Goal: Task Accomplishment & Management: Complete application form

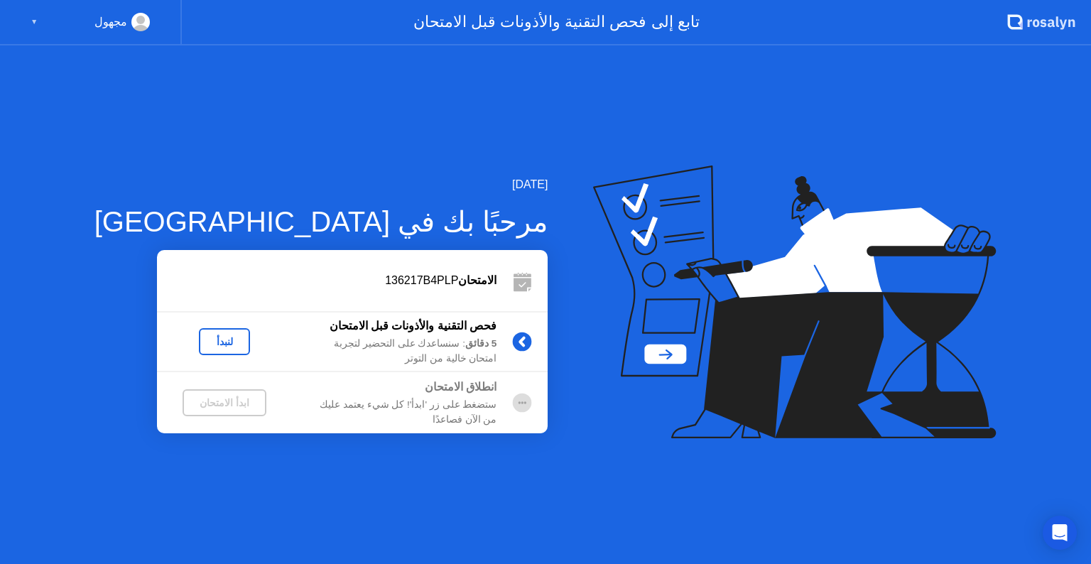
click at [205, 344] on div "لنبدأ" at bounding box center [225, 341] width 40 height 11
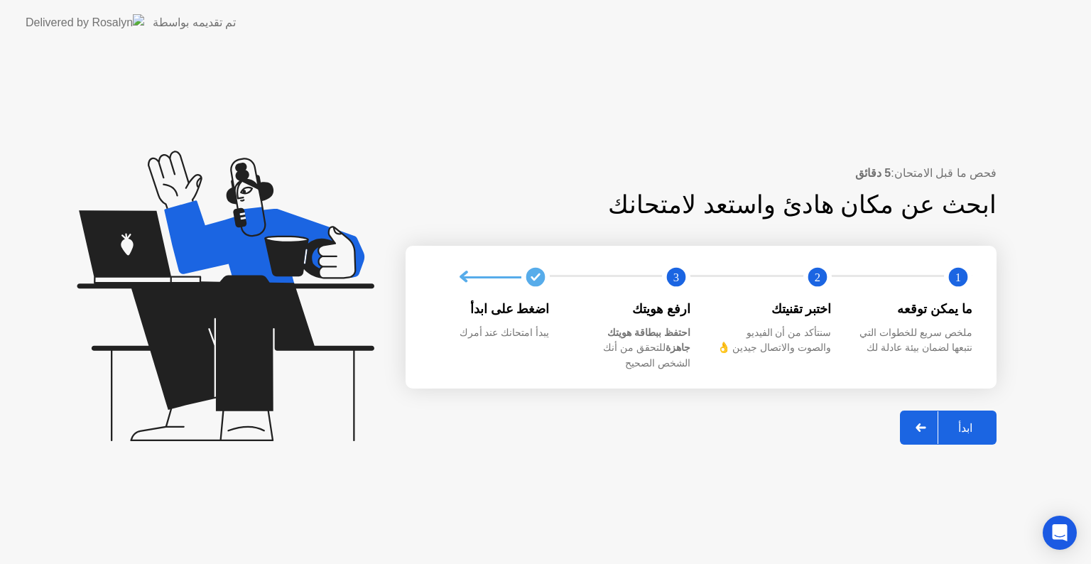
click at [648, 289] on div "3" at bounding box center [620, 277] width 141 height 28
click at [964, 421] on div "ابدأ" at bounding box center [965, 427] width 54 height 13
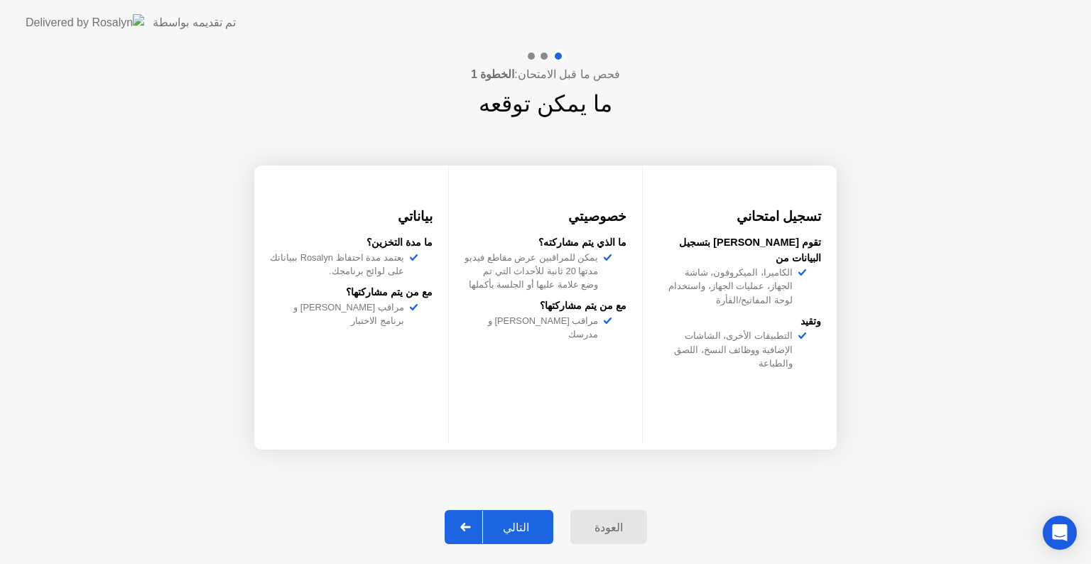
click at [518, 525] on div "التالي" at bounding box center [516, 527] width 66 height 13
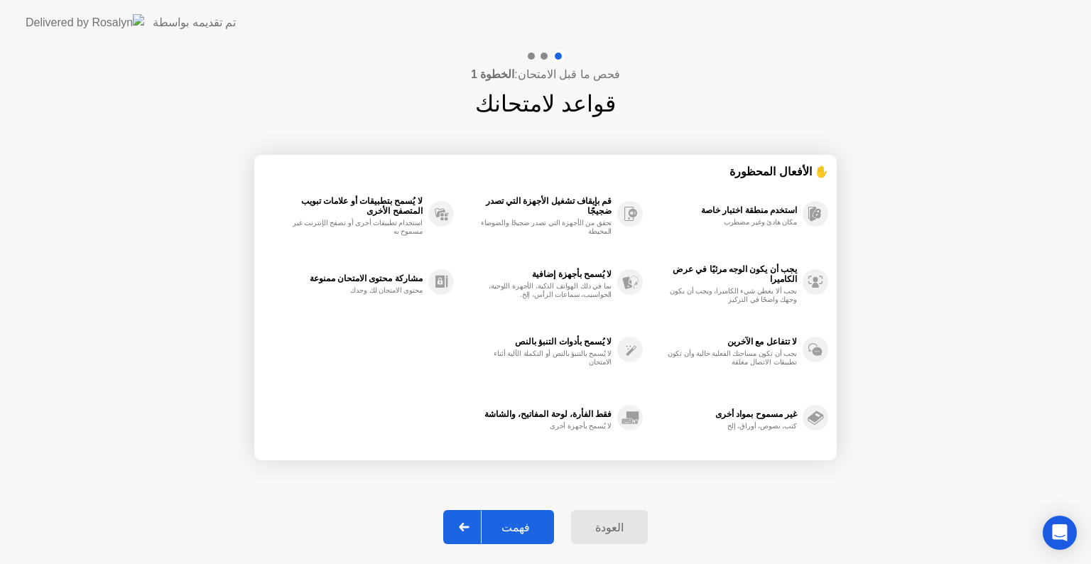
click at [952, 242] on div "فحص ما قبل الامتحان: الخطوة 1 قواعد لامتحانك ✋ الأفعال المحظورة استخدم منطقة اخ…" at bounding box center [545, 304] width 1091 height 518
click at [967, 238] on div "فحص ما قبل الامتحان: الخطوة 1 قواعد لامتحانك ✋ الأفعال المحظورة استخدم منطقة اخ…" at bounding box center [545, 304] width 1091 height 518
click at [519, 523] on div "فهمت" at bounding box center [516, 527] width 68 height 13
select select "**********"
select select "*******"
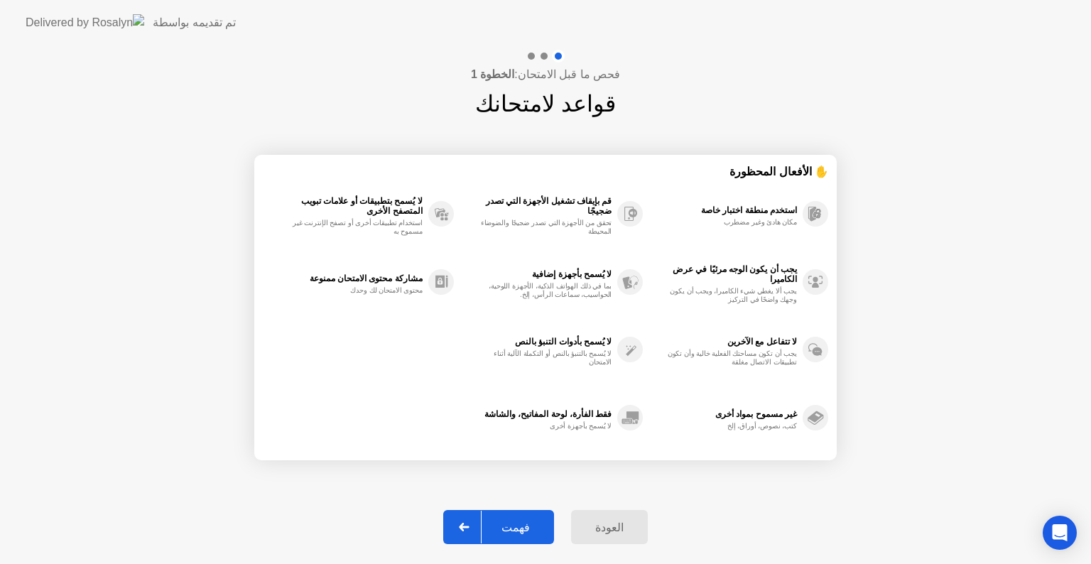
select select "*******"
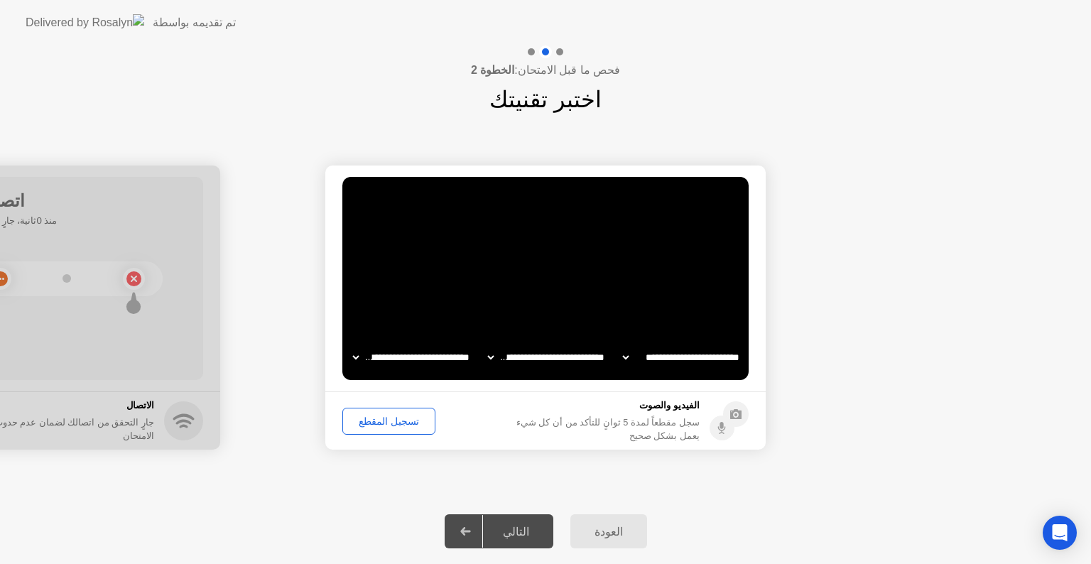
click at [510, 526] on div "التالي" at bounding box center [516, 531] width 66 height 13
click at [523, 531] on div "التالي" at bounding box center [516, 531] width 66 height 13
click at [412, 424] on div "تسجيل المقطع" at bounding box center [388, 420] width 83 height 11
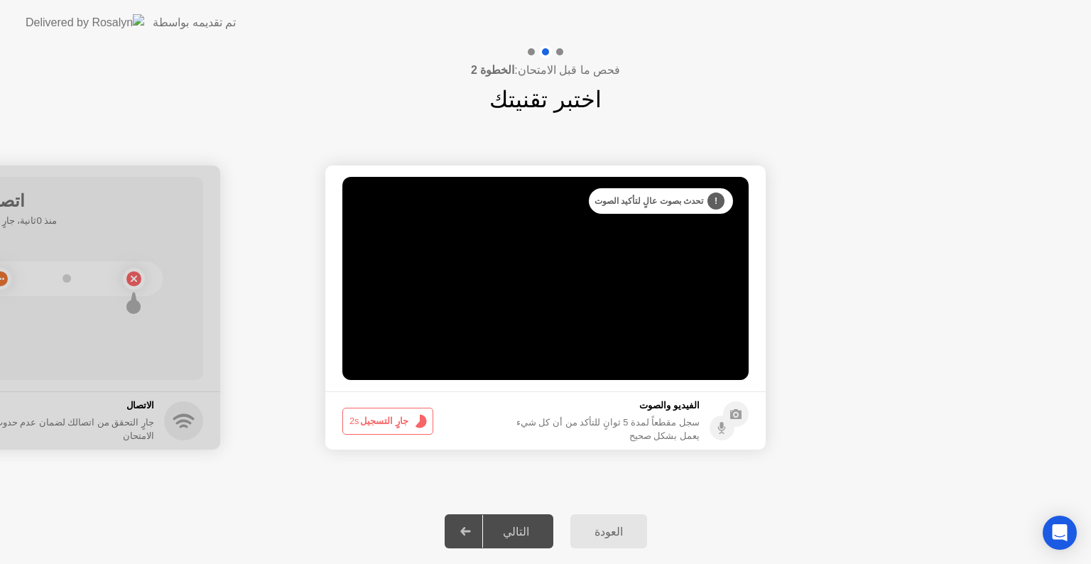
click at [403, 428] on button "جارٍ التسجيل 2s" at bounding box center [387, 421] width 91 height 27
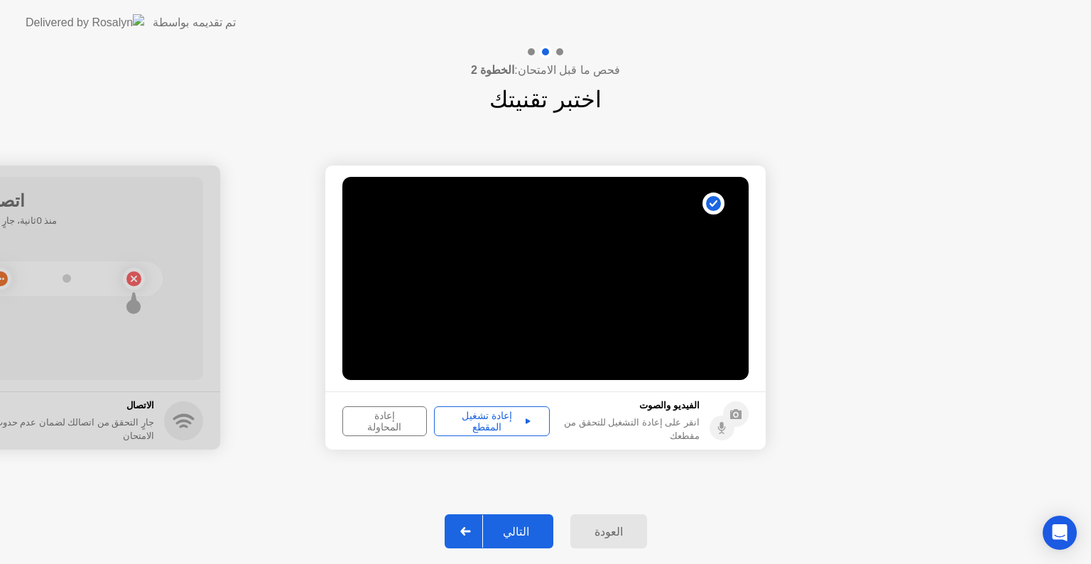
click at [472, 432] on button "إعادة تشغيل المقطع" at bounding box center [492, 421] width 116 height 30
click at [514, 525] on div "التالي" at bounding box center [516, 531] width 66 height 13
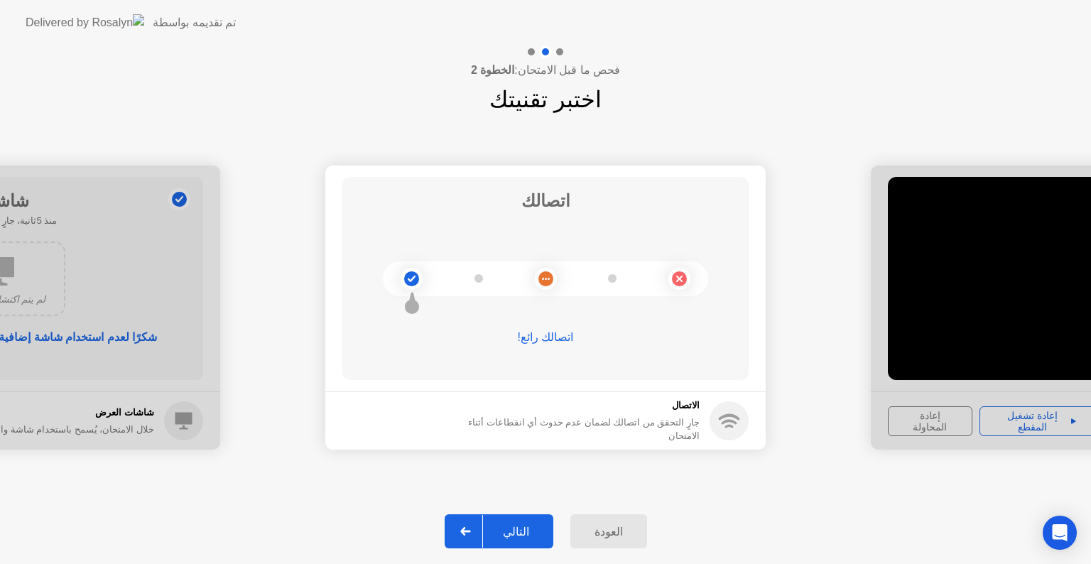
click at [515, 531] on div "التالي" at bounding box center [516, 531] width 66 height 13
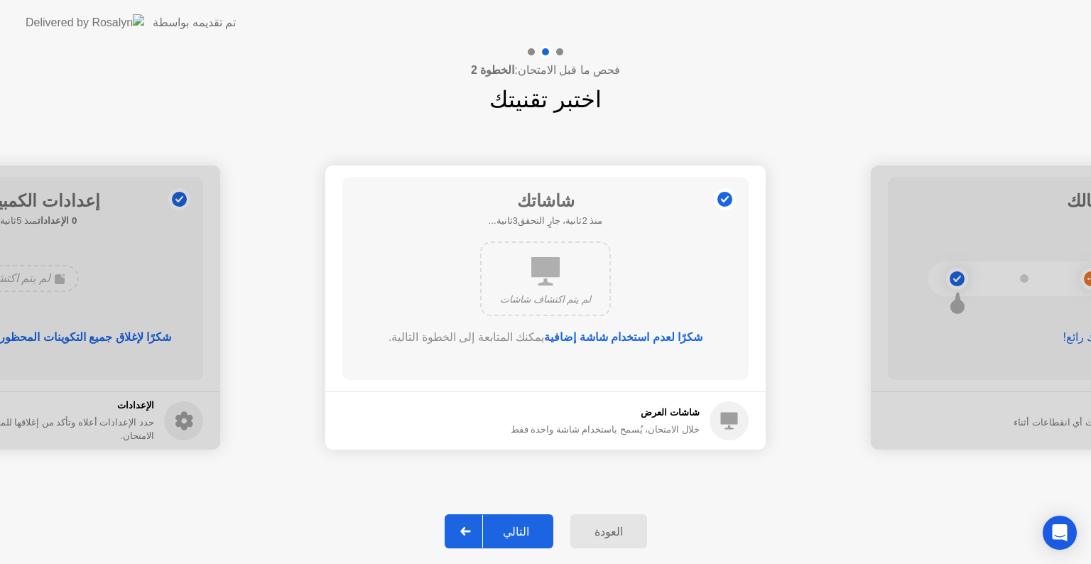
click at [516, 528] on div "التالي" at bounding box center [516, 531] width 66 height 13
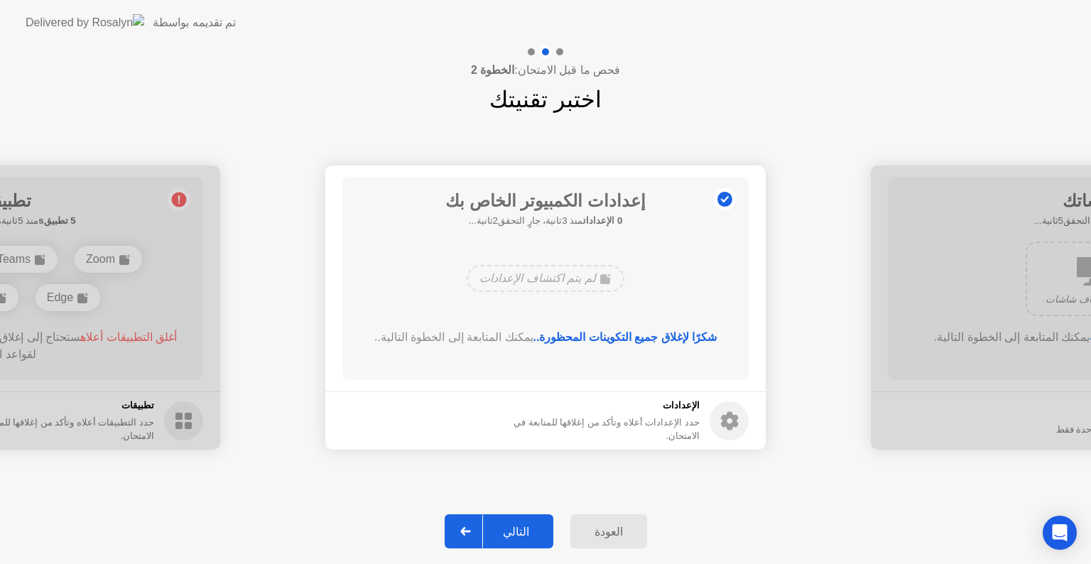
click at [519, 531] on div "التالي" at bounding box center [516, 531] width 66 height 13
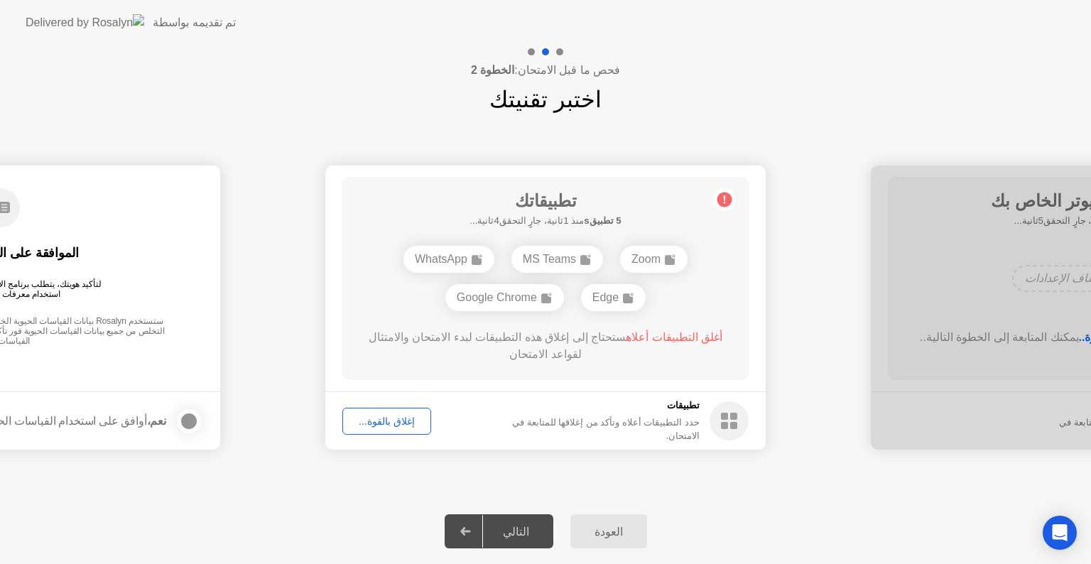
click at [391, 418] on div "إغلاق بالقوة..." at bounding box center [386, 420] width 79 height 11
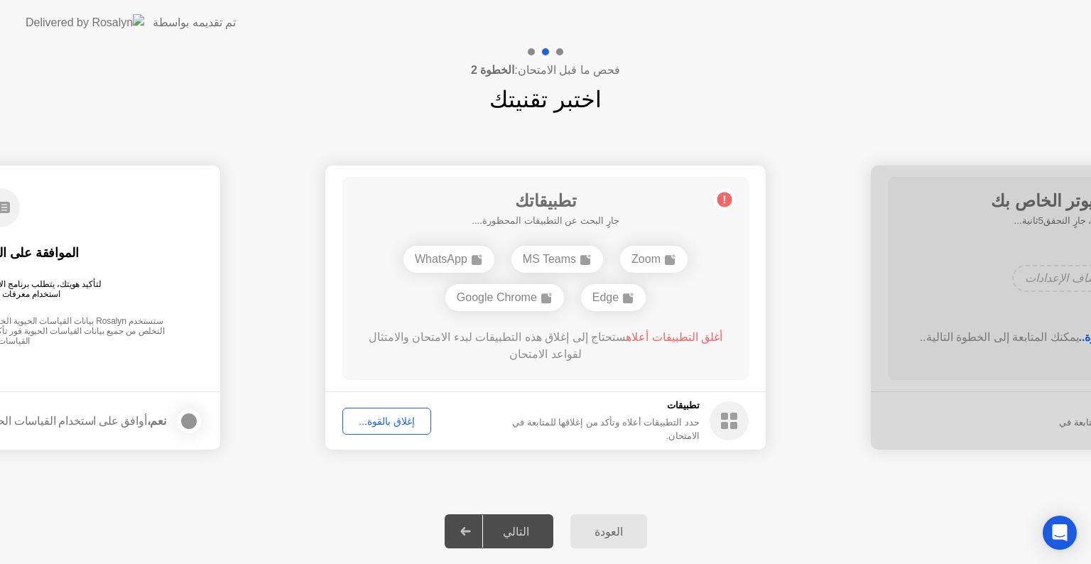
click at [408, 421] on div "إغلاق بالقوة..." at bounding box center [386, 420] width 79 height 11
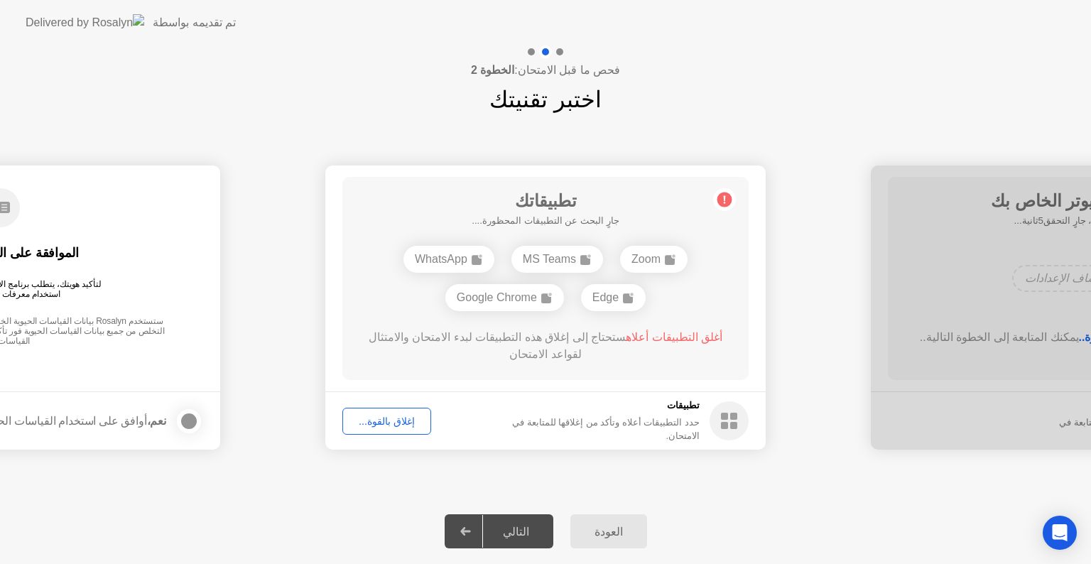
click at [531, 527] on div "التالي" at bounding box center [516, 531] width 66 height 13
click at [526, 526] on div "التالي" at bounding box center [516, 531] width 66 height 13
click at [502, 305] on div "Google Chrome" at bounding box center [504, 297] width 119 height 27
click at [502, 300] on div "Google Chrome" at bounding box center [504, 297] width 119 height 27
drag, startPoint x: 463, startPoint y: 249, endPoint x: 528, endPoint y: 264, distance: 66.5
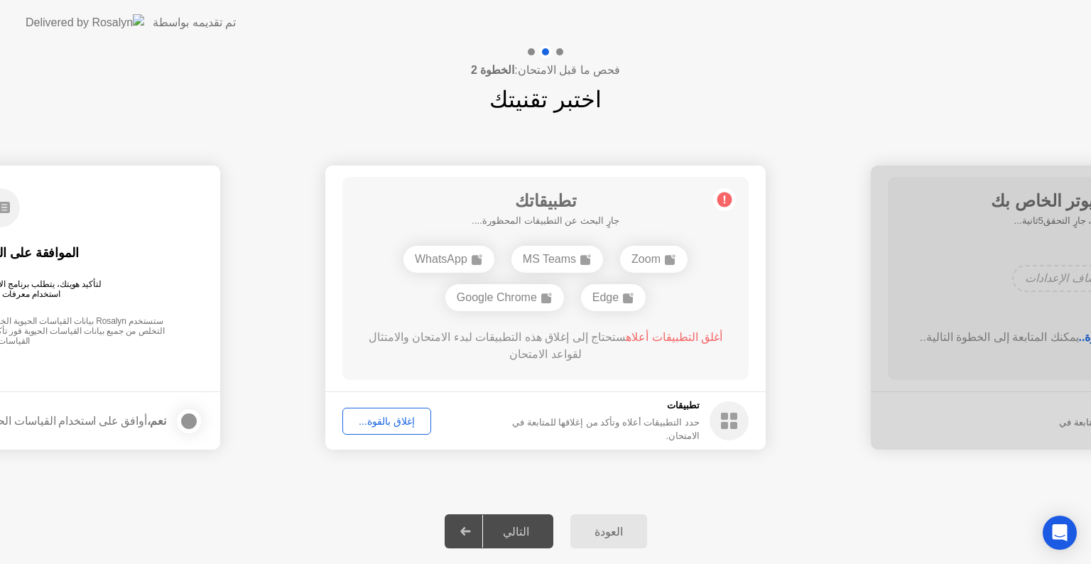
click at [465, 248] on div "WhatsApp" at bounding box center [448, 259] width 91 height 27
drag, startPoint x: 551, startPoint y: 255, endPoint x: 568, endPoint y: 273, distance: 24.6
click at [551, 256] on div "MS Teams" at bounding box center [557, 259] width 92 height 27
click at [658, 240] on div "Zoom MS Teams WhatsApp Edge Google Chrome" at bounding box center [545, 278] width 325 height 77
click at [624, 293] on icon at bounding box center [628, 297] width 11 height 11
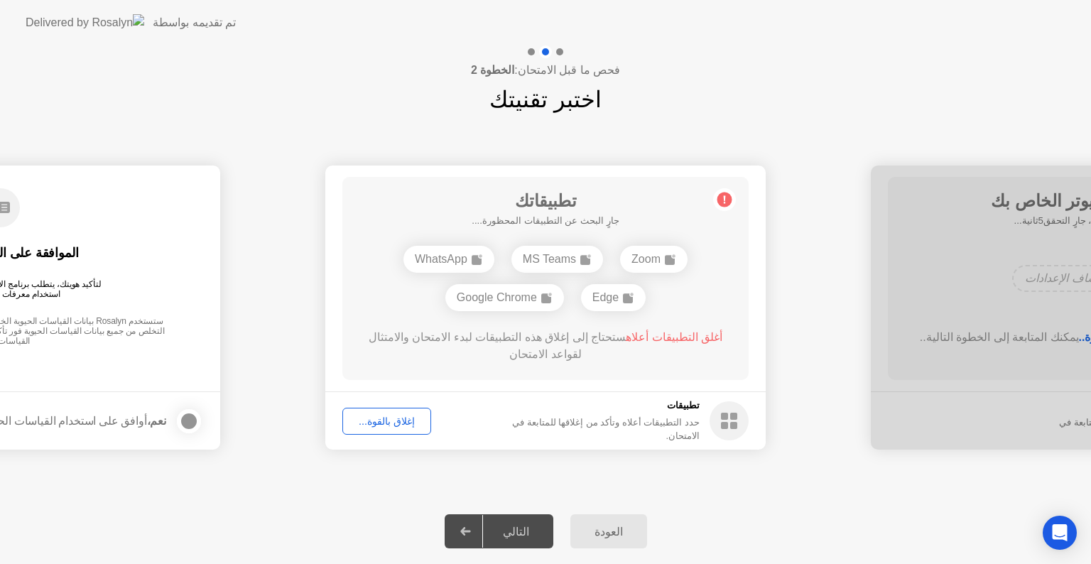
click at [663, 333] on span "أغلق التطبيقات أعلاه" at bounding box center [674, 337] width 97 height 12
click at [616, 289] on div "Edge" at bounding box center [613, 297] width 65 height 27
click at [639, 259] on div "Zoom" at bounding box center [653, 259] width 67 height 27
click at [567, 252] on div "MS Teams" at bounding box center [557, 259] width 92 height 27
click at [516, 302] on div "Google Chrome" at bounding box center [504, 297] width 119 height 27
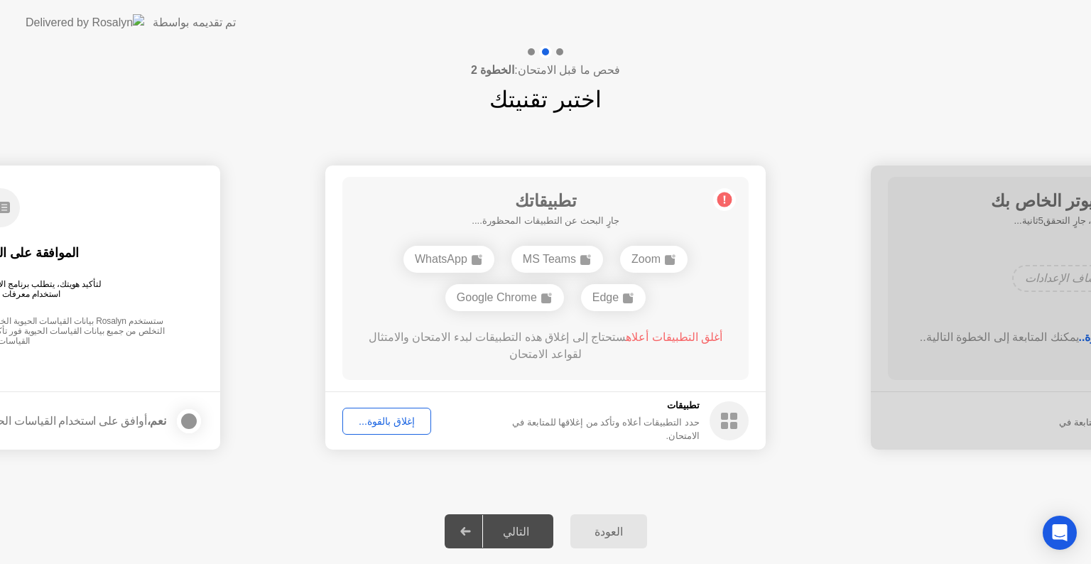
click at [452, 249] on div "WhatsApp" at bounding box center [448, 259] width 91 height 27
click at [393, 426] on div "إغلاق بالقوة..." at bounding box center [386, 420] width 79 height 11
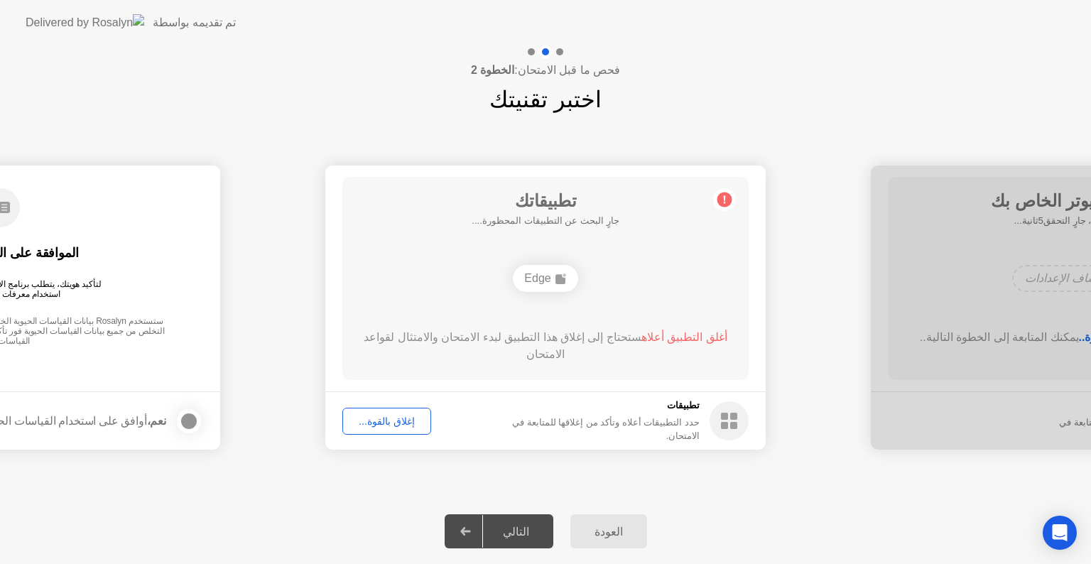
click at [403, 420] on div "إغلاق بالقوة..." at bounding box center [386, 420] width 79 height 11
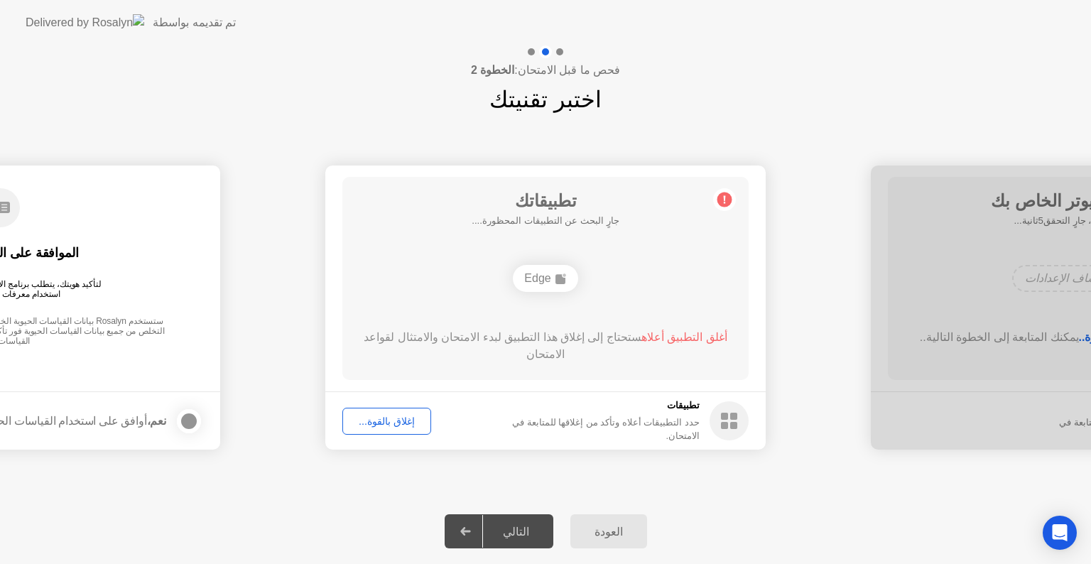
click at [560, 278] on rect at bounding box center [560, 279] width 10 height 10
click at [668, 337] on span "أغلق التطبيق أعلاه" at bounding box center [684, 337] width 86 height 12
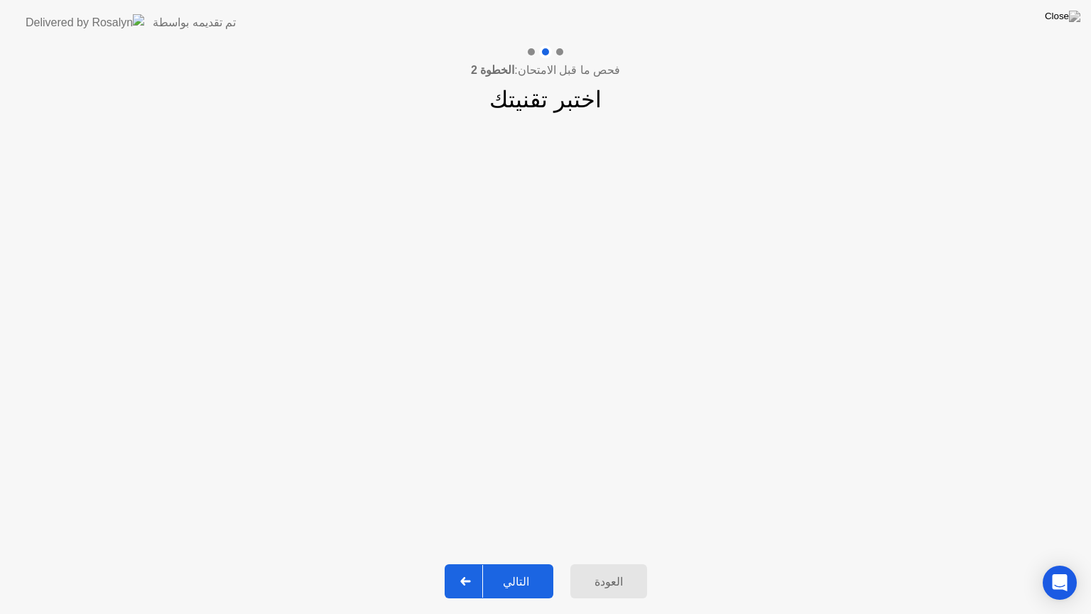
click at [513, 563] on div "التالي" at bounding box center [516, 581] width 66 height 13
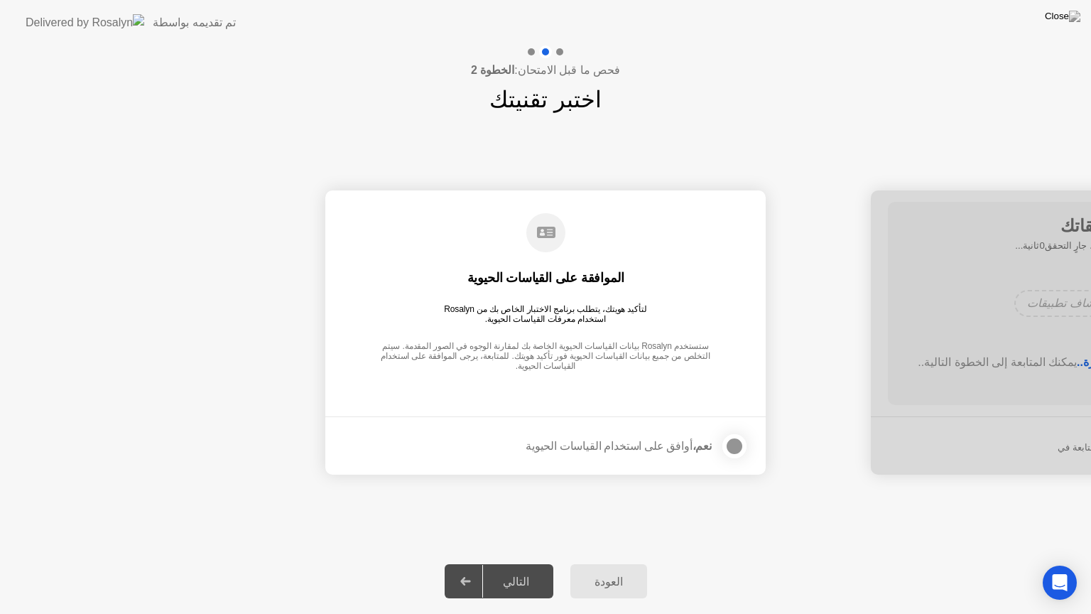
click at [527, 563] on div "التالي" at bounding box center [516, 581] width 66 height 13
click at [729, 445] on div at bounding box center [734, 445] width 17 height 17
click at [523, 563] on div "التالي" at bounding box center [516, 581] width 66 height 13
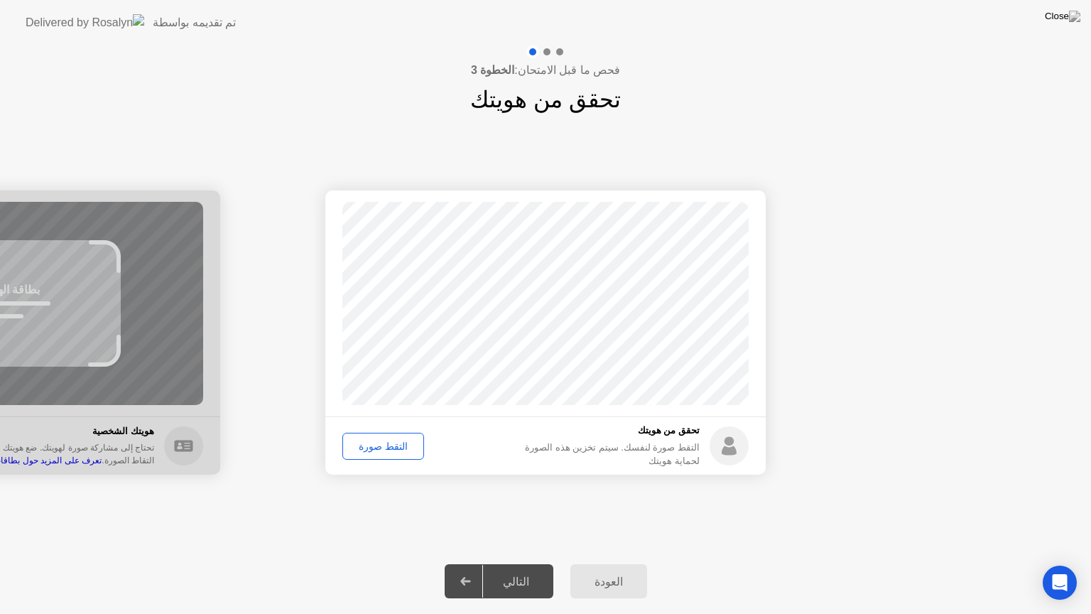
click at [403, 447] on div "التقط صورة" at bounding box center [383, 445] width 72 height 11
click at [521, 563] on div "التالي" at bounding box center [516, 581] width 66 height 13
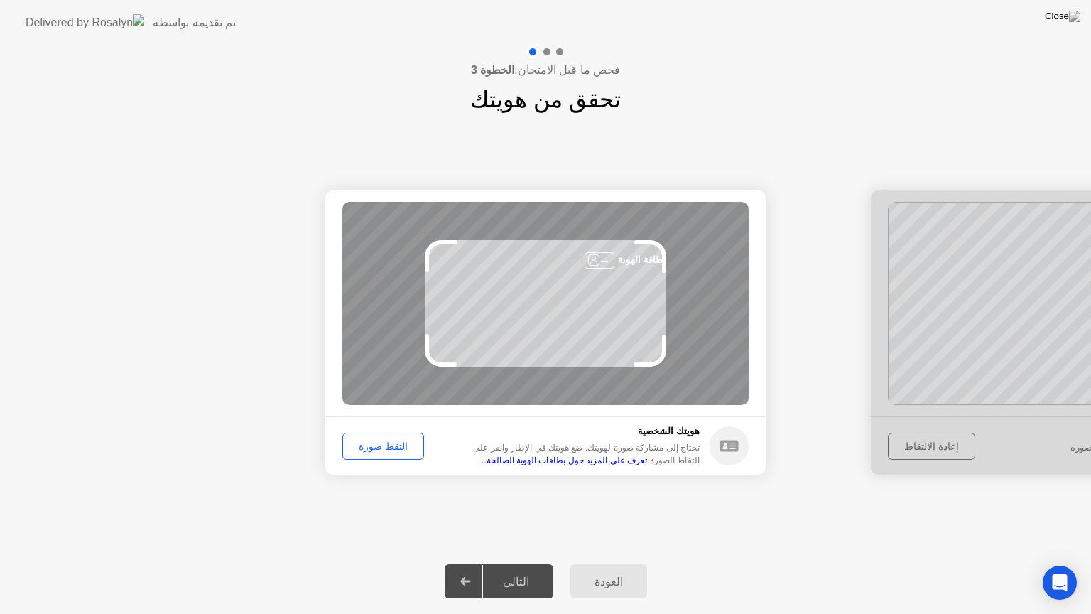
click at [373, 446] on div "التقط صورة" at bounding box center [383, 445] width 72 height 11
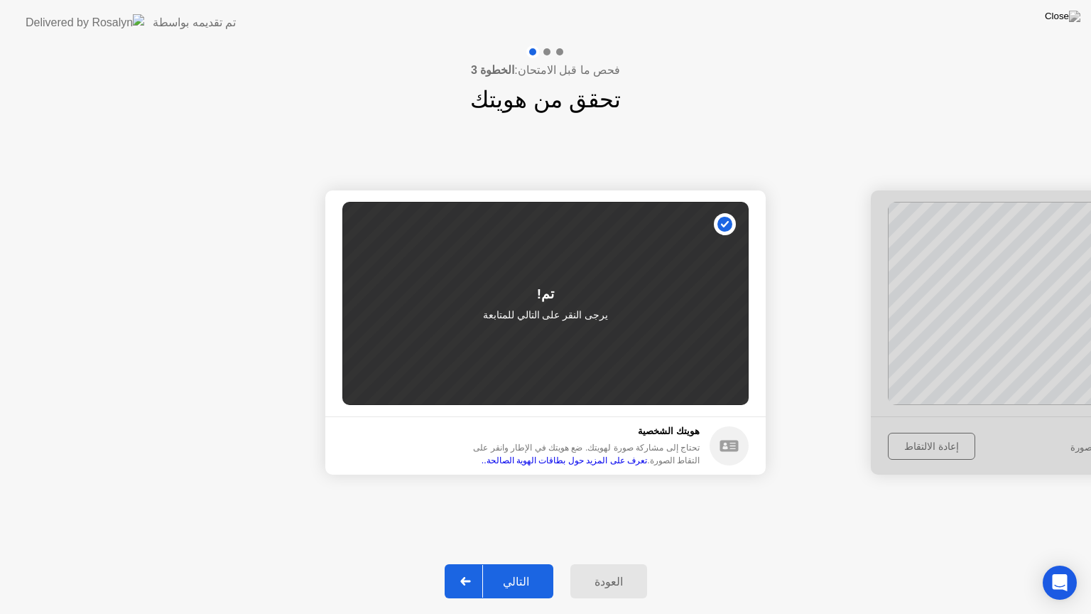
click at [533, 563] on div "التالي" at bounding box center [516, 581] width 66 height 13
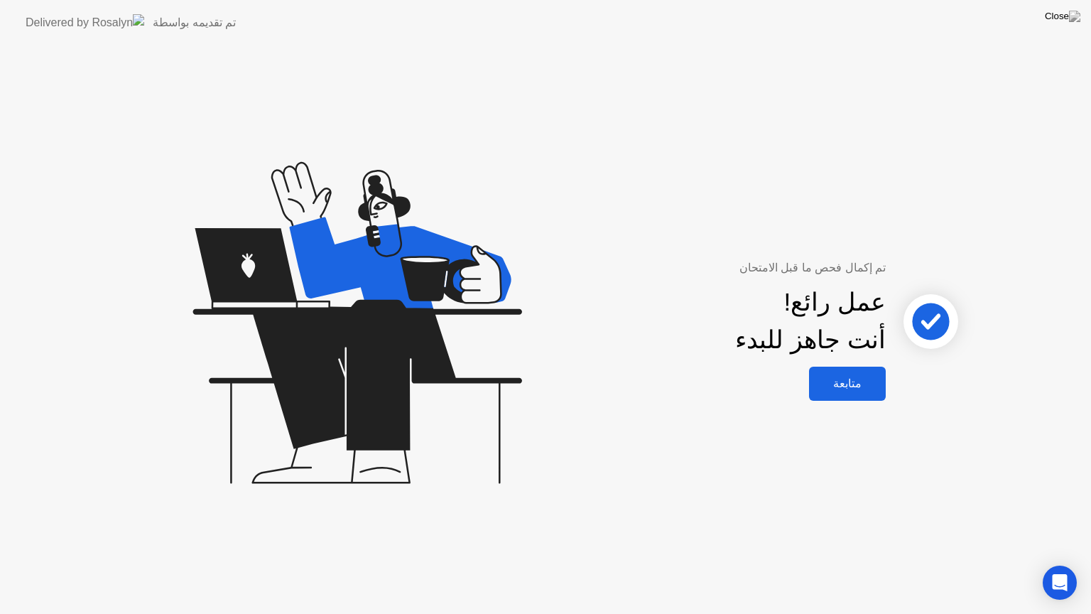
click at [848, 384] on div "متابعة" at bounding box center [847, 382] width 68 height 13
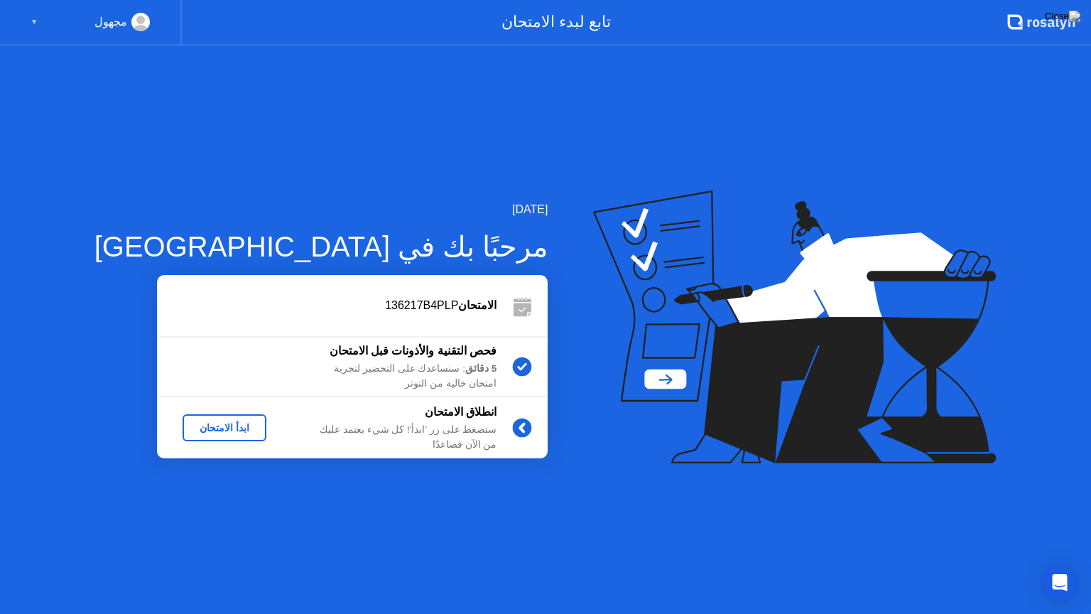
click at [188, 422] on div "ابدأ الامتحان" at bounding box center [224, 427] width 72 height 11
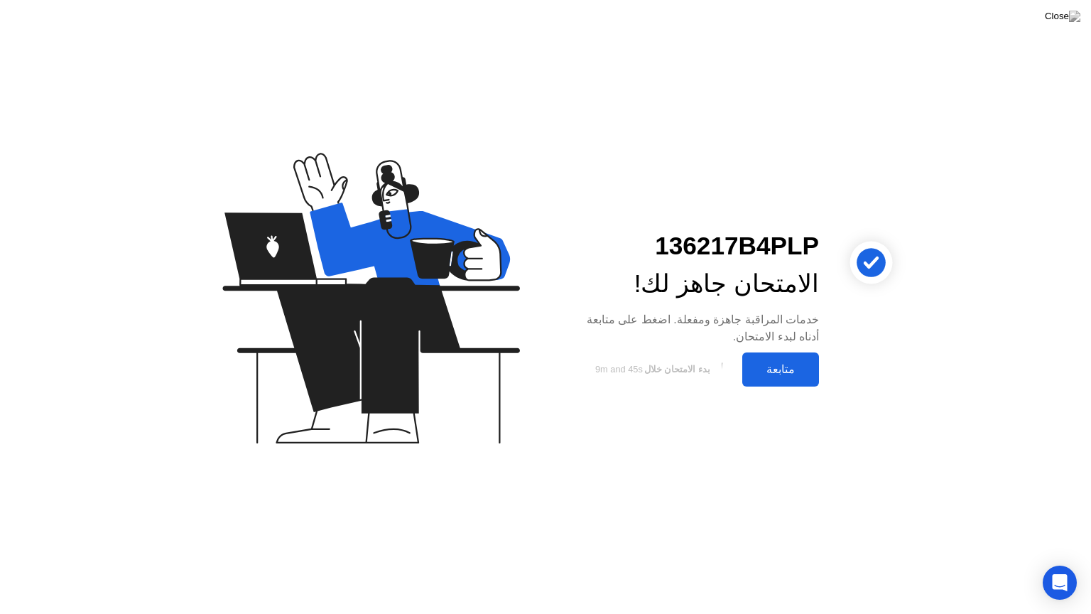
click at [771, 375] on div "متابعة" at bounding box center [780, 368] width 68 height 13
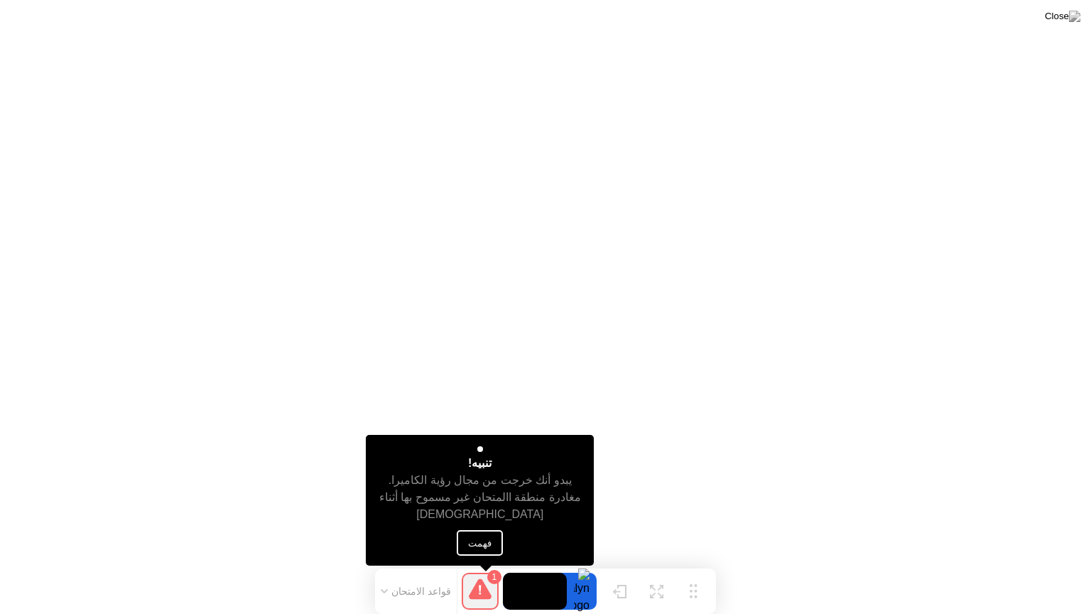
click at [479, 543] on button "فهمت" at bounding box center [480, 543] width 46 height 26
